Goal: Information Seeking & Learning: Find specific page/section

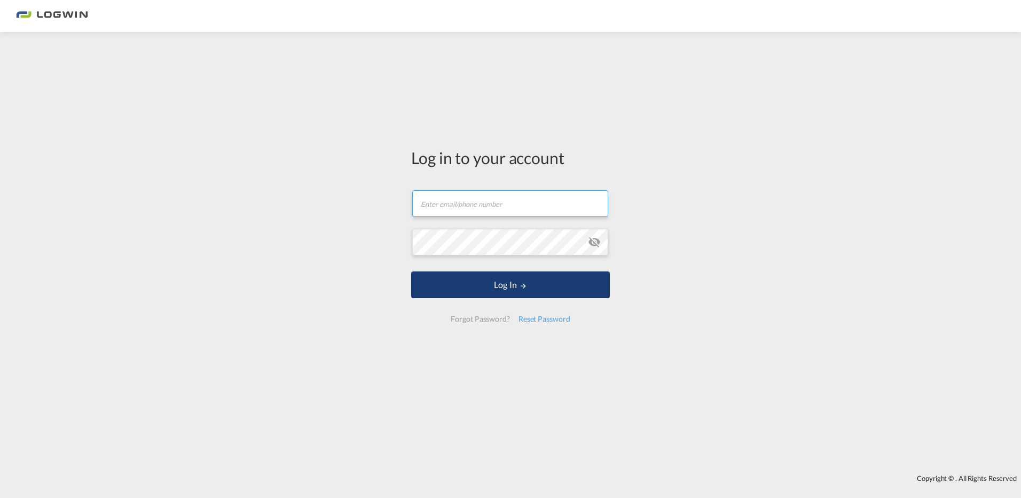
type input "[EMAIL_ADDRESS][PERSON_NAME][DOMAIN_NAME]"
click at [528, 282] on button "Log In" at bounding box center [510, 284] width 199 height 27
